Goal: Use online tool/utility: Utilize a website feature to perform a specific function

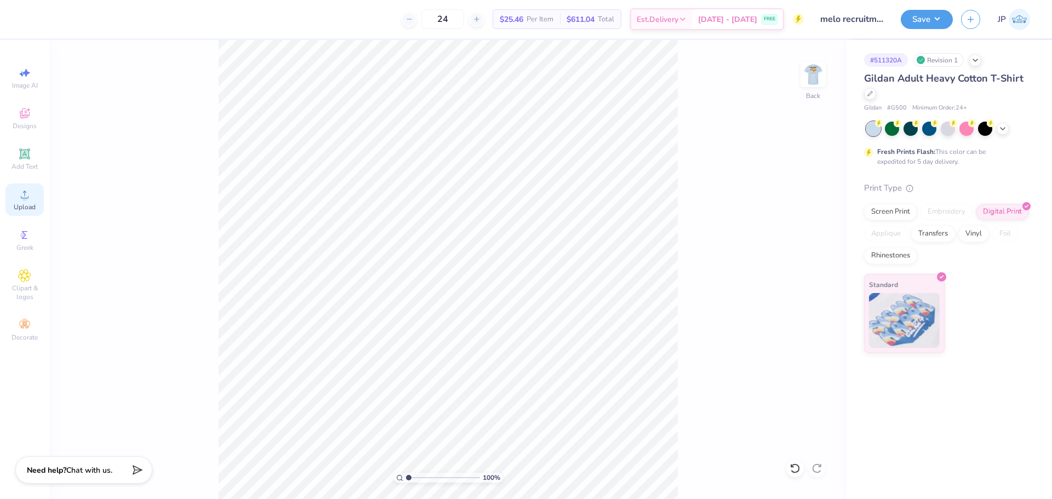
click at [29, 195] on icon at bounding box center [24, 194] width 13 height 13
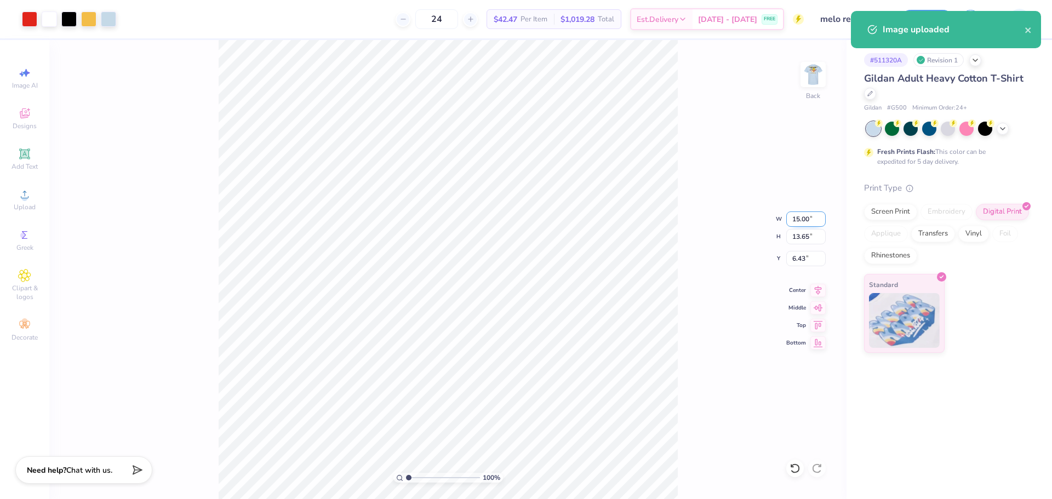
click at [809, 220] on input "15.00" at bounding box center [805, 218] width 39 height 15
type input "12.00"
type input "10.92"
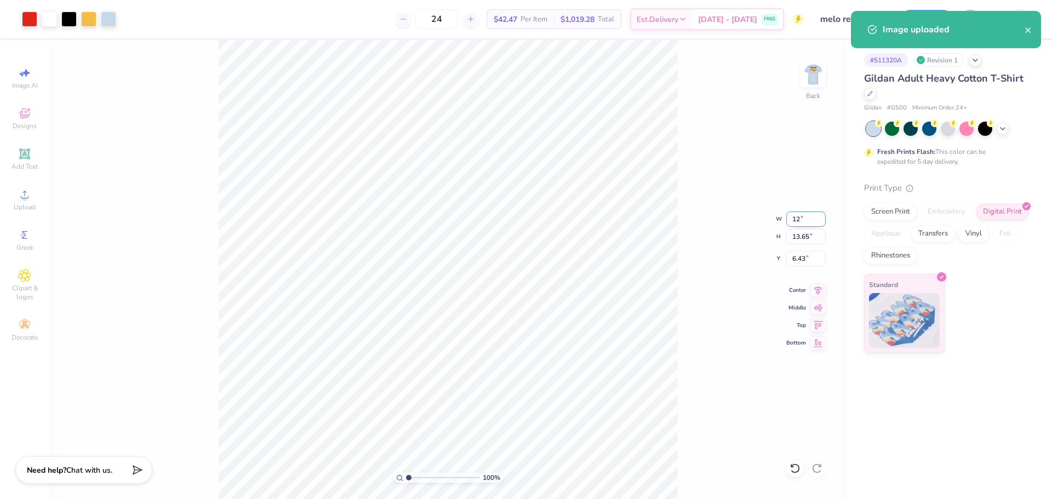
type input "7.79"
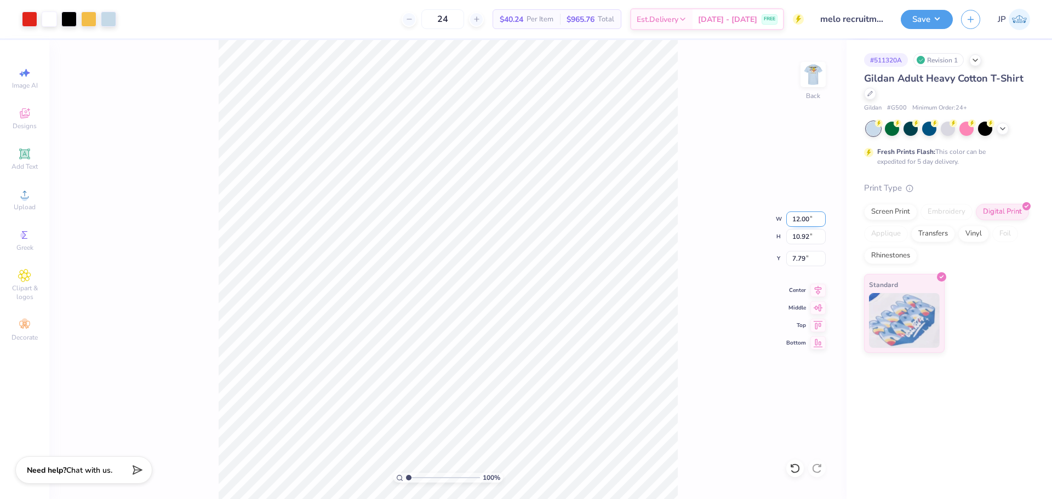
click at [805, 218] on input "12.00" at bounding box center [805, 218] width 39 height 15
type input "3.50"
type input "3.19"
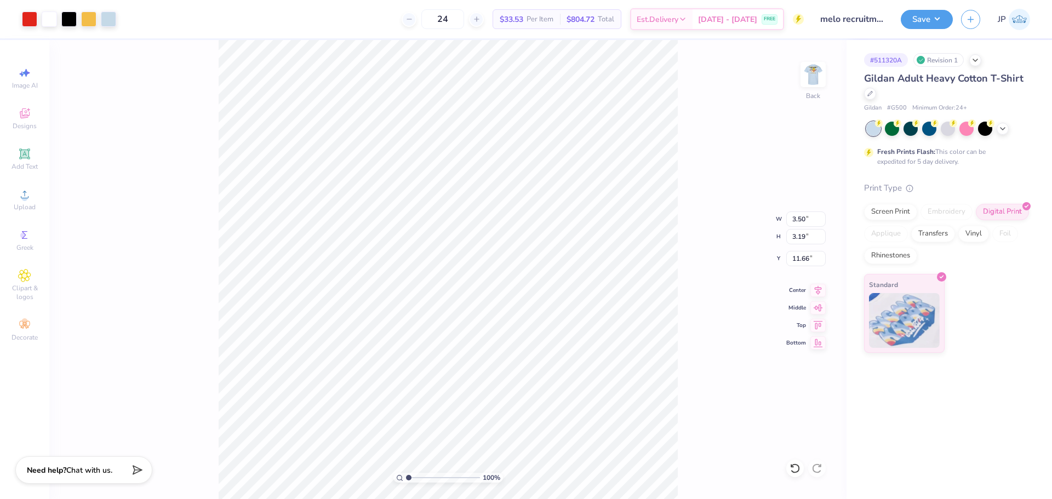
type input "3.48"
click at [802, 220] on input "3.50" at bounding box center [805, 218] width 39 height 15
type input "4.00"
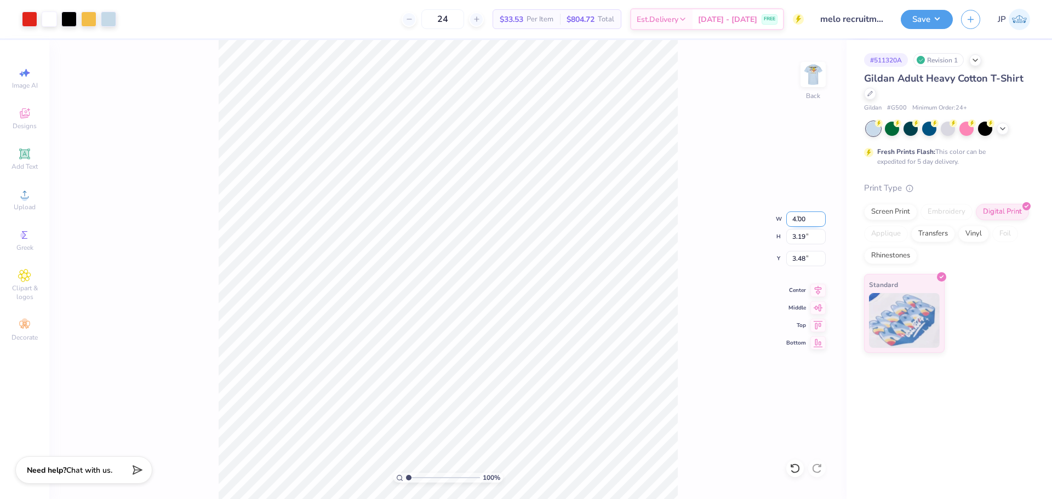
type input "3.64"
type input "3.25"
click at [805, 256] on input "3.25" at bounding box center [805, 258] width 39 height 15
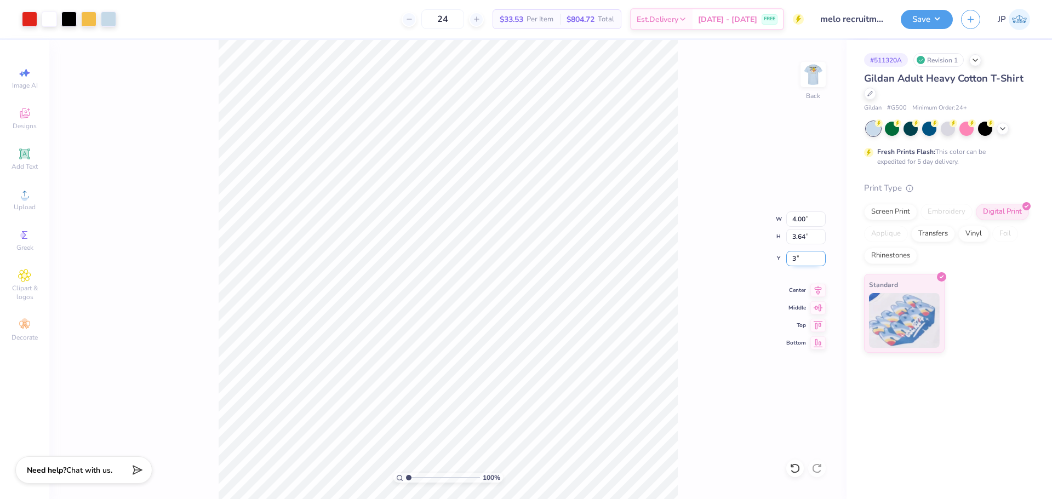
type input "3.00"
click at [707, 225] on div "100 % Back W 4.00 4.00 " H 3.64 3.64 " Y 3.00 3.00 " Center Middle Top Bottom" at bounding box center [447, 269] width 797 height 459
click at [813, 76] on img at bounding box center [813, 75] width 44 height 44
click at [196, 27] on div "24 $33.53 Per Item $804.72 Total Est. Delivery [DATE] - [DATE] FREE Design Titl…" at bounding box center [526, 249] width 1052 height 499
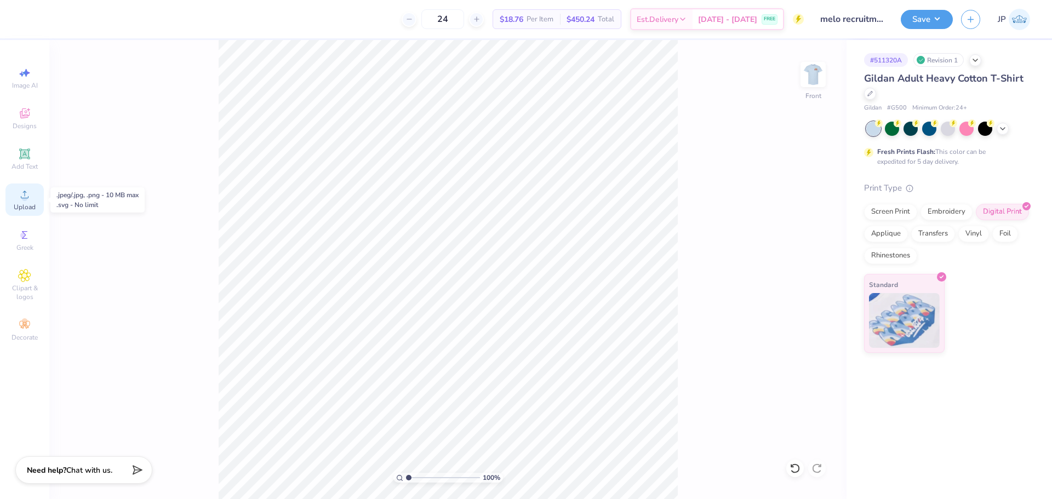
click at [32, 197] on div "Upload" at bounding box center [24, 200] width 38 height 32
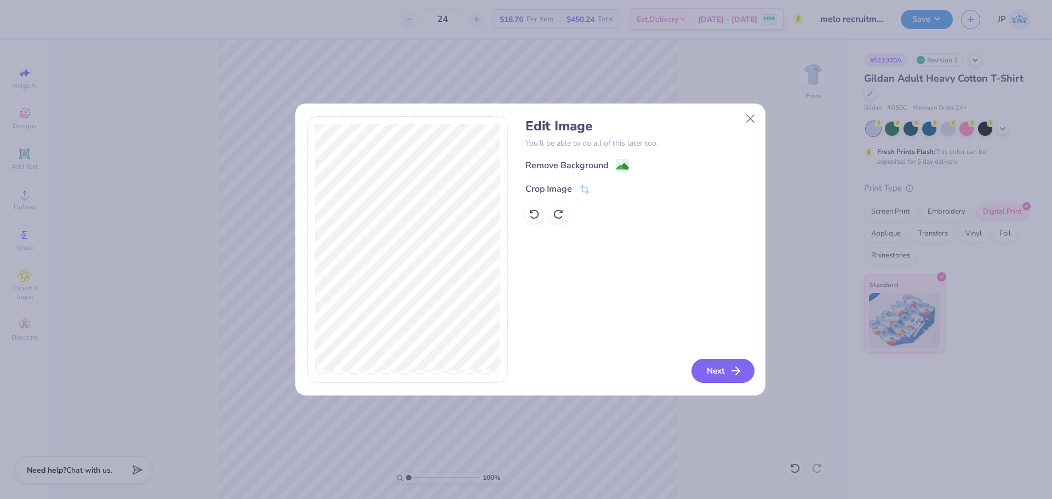
click at [719, 368] on button "Next" at bounding box center [722, 371] width 63 height 24
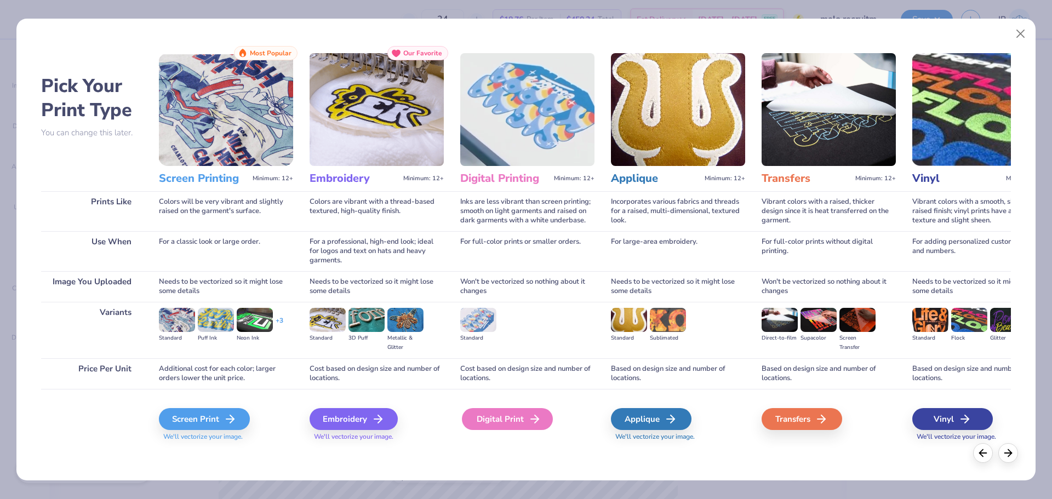
click at [524, 417] on div "Digital Print" at bounding box center [507, 419] width 91 height 22
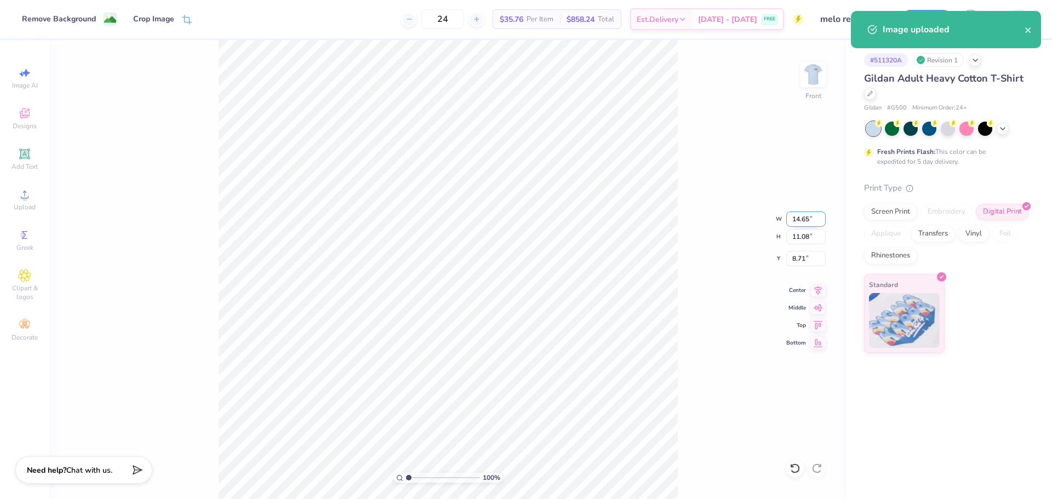
click at [803, 218] on input "14.65" at bounding box center [805, 218] width 39 height 15
type input "12.50"
type input "9.46"
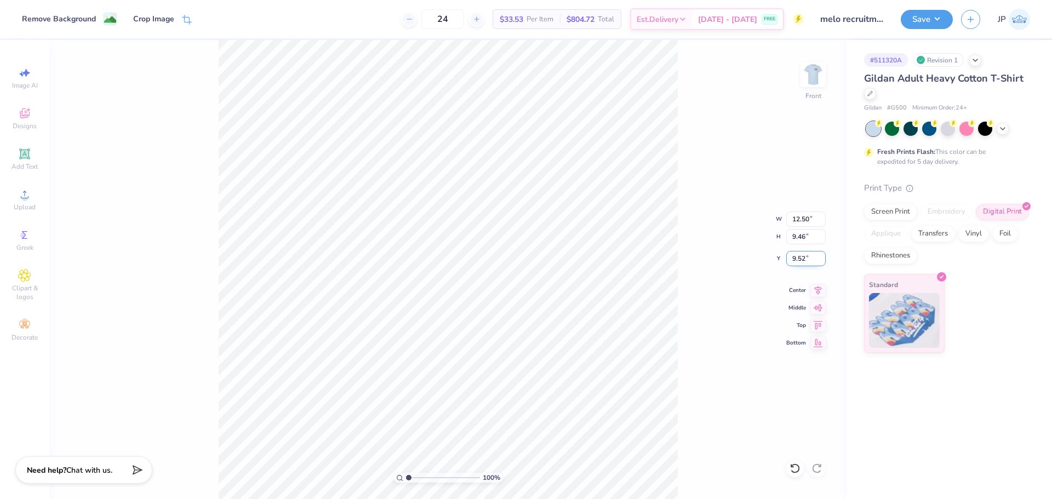
click at [804, 255] on input "9.52" at bounding box center [805, 258] width 39 height 15
type input "3.00"
type input "1"
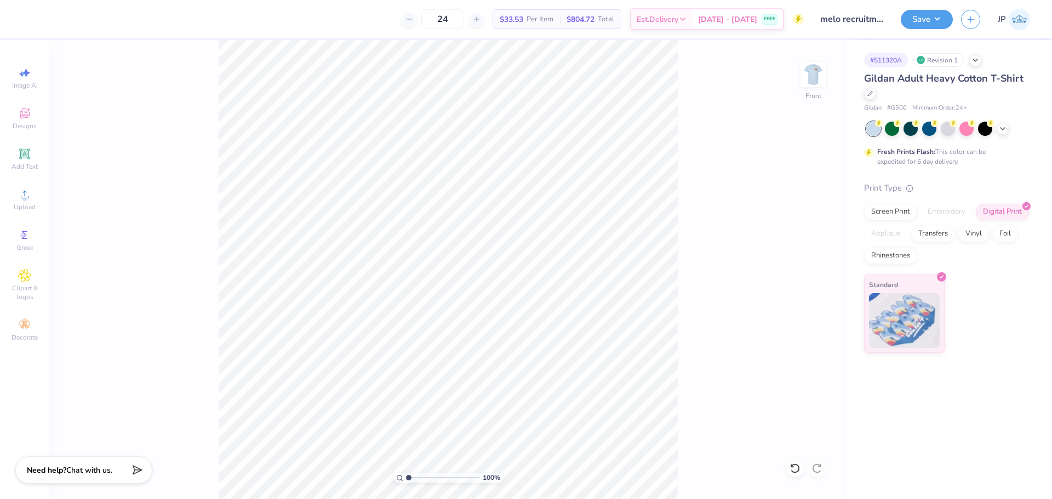
drag, startPoint x: 410, startPoint y: 478, endPoint x: 383, endPoint y: 467, distance: 28.8
click at [406, 473] on input "range" at bounding box center [443, 478] width 74 height 10
click at [928, 22] on button "Save" at bounding box center [927, 17] width 52 height 19
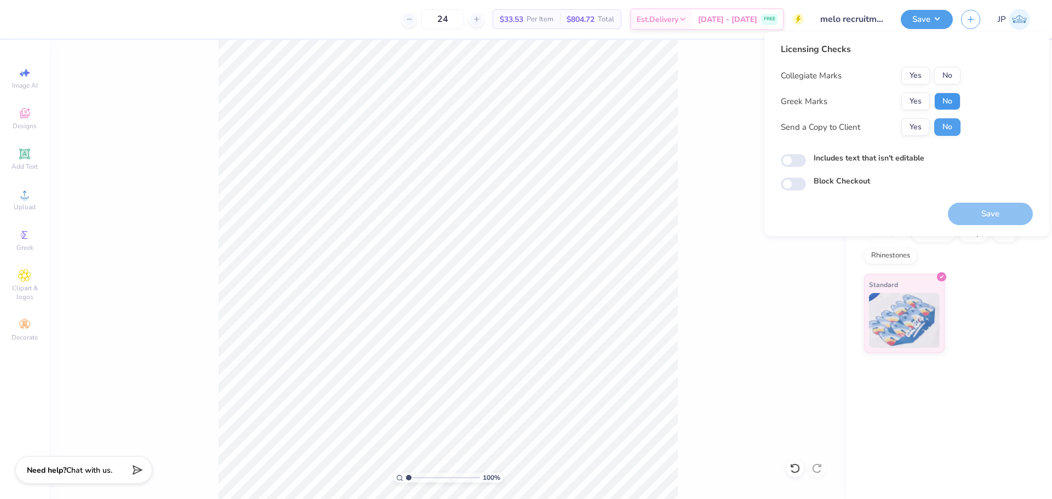
click at [941, 102] on button "No" at bounding box center [947, 102] width 26 height 18
click at [948, 68] on button "No" at bounding box center [947, 76] width 26 height 18
click at [981, 211] on button "Save" at bounding box center [990, 214] width 85 height 22
